Goal: Information Seeking & Learning: Learn about a topic

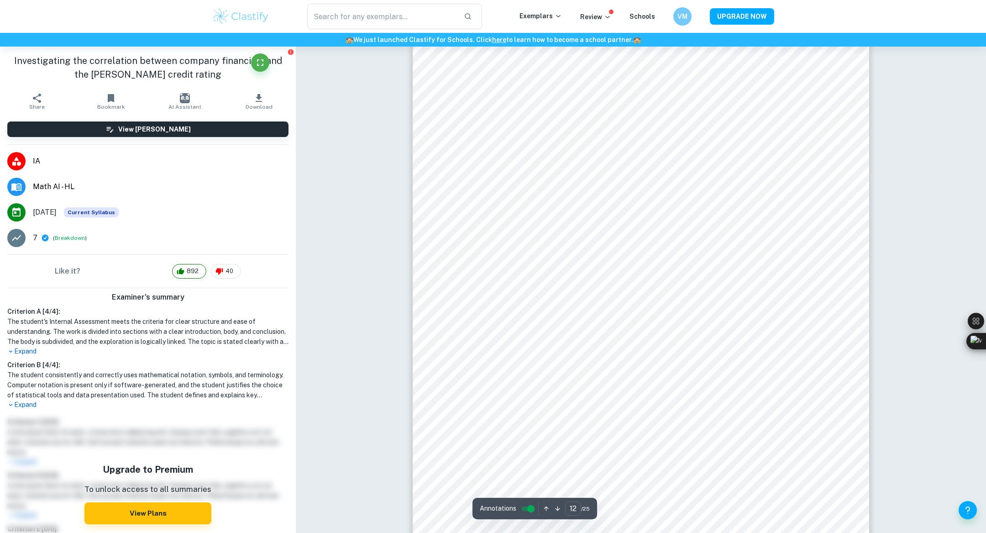
scroll to position [7453, 0]
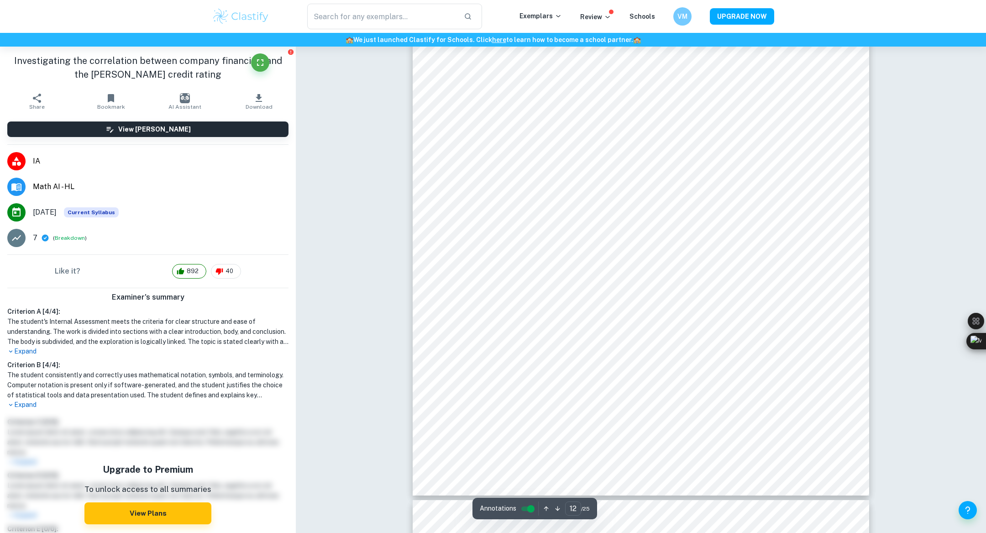
scroll to position [7522, 0]
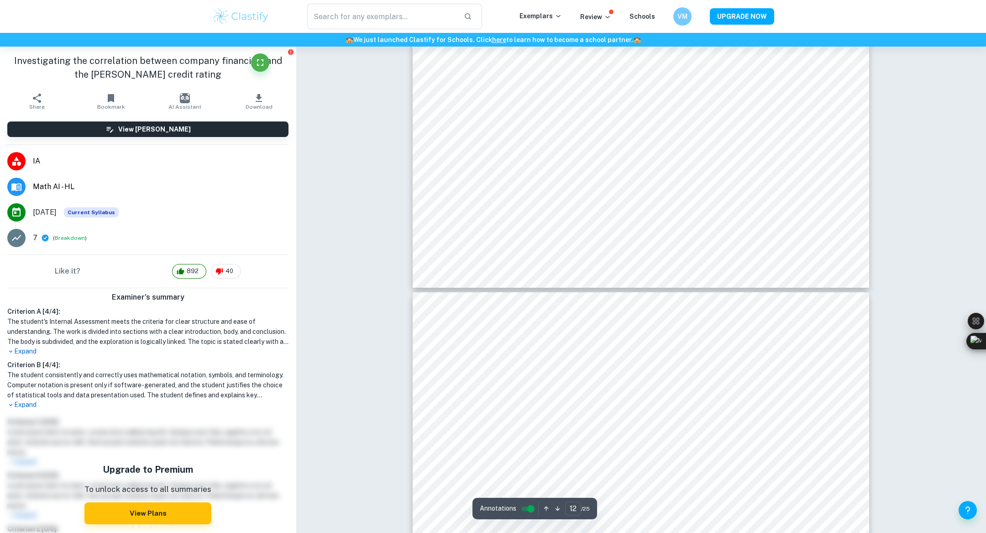
scroll to position [7700, 0]
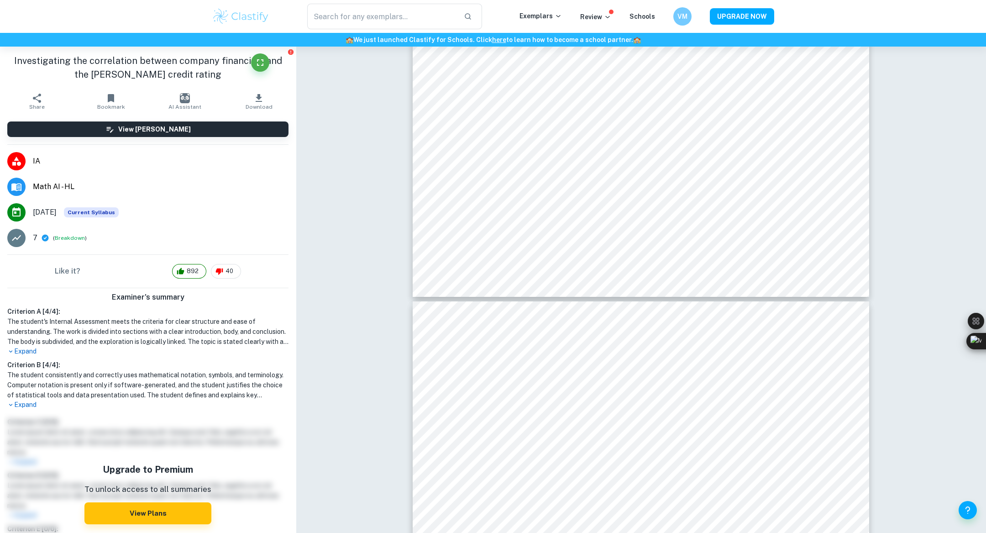
type input "13"
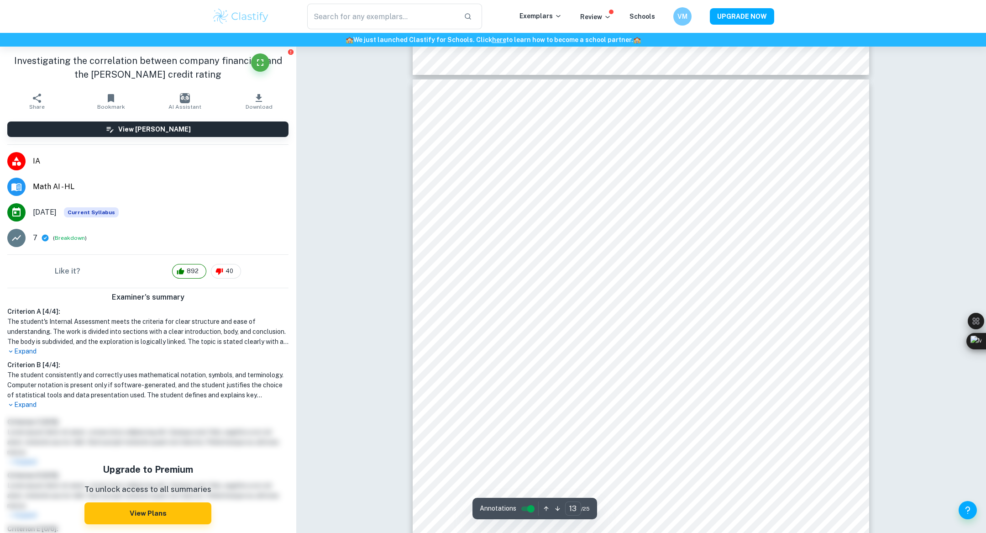
scroll to position [7941, 0]
